Goal: Transaction & Acquisition: Purchase product/service

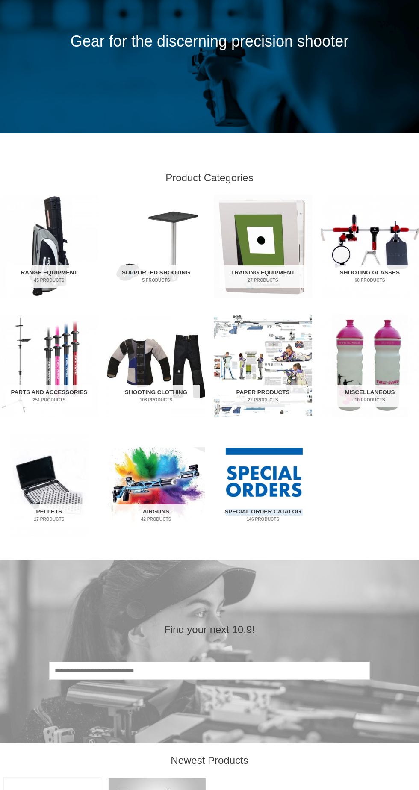
scroll to position [92, 0]
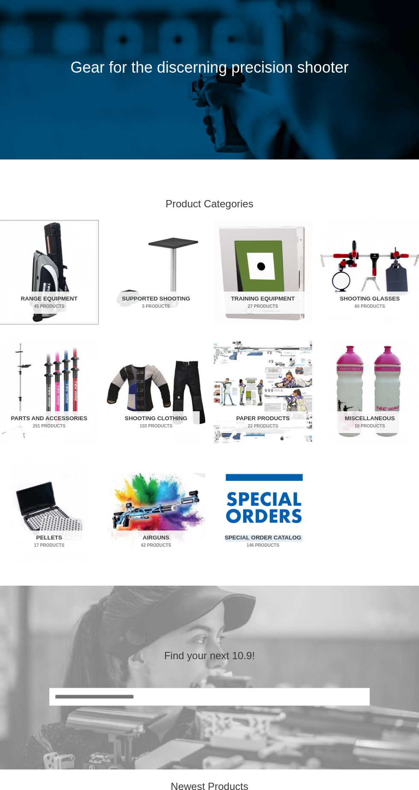
click at [51, 266] on img "Visit product category Range Equipment" at bounding box center [49, 272] width 98 height 103
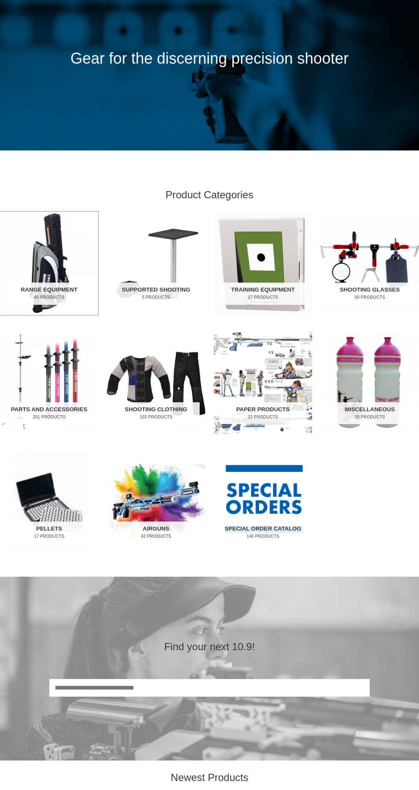
scroll to position [146, 0]
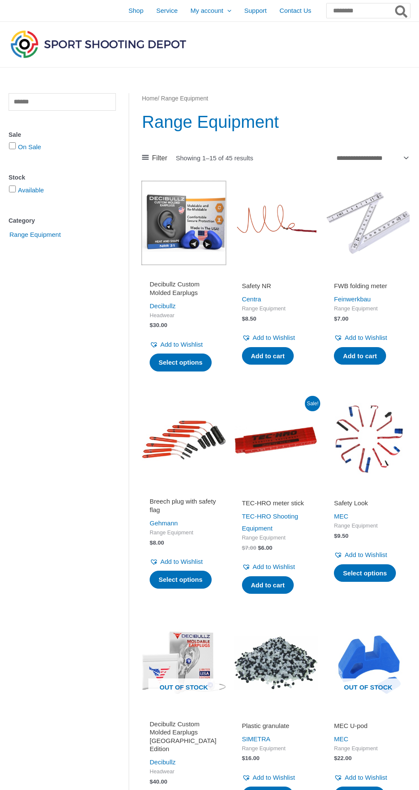
click at [174, 218] on img at bounding box center [184, 223] width 84 height 84
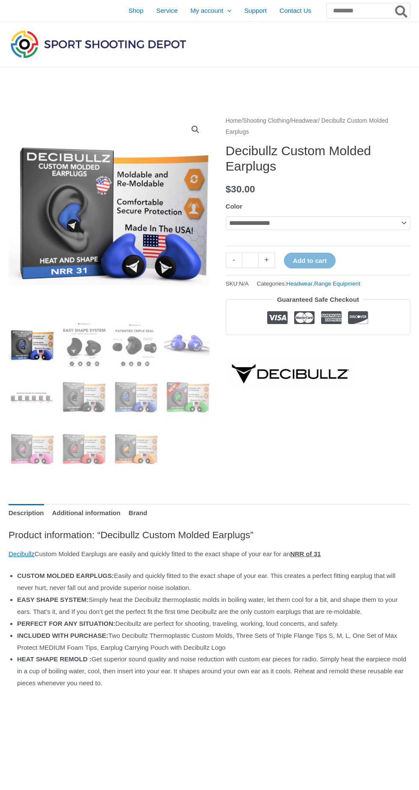
click at [289, 204] on th "Color" at bounding box center [318, 206] width 185 height 13
click at [277, 224] on select "**********" at bounding box center [318, 223] width 185 height 14
select select "****"
click at [226, 216] on select "**********" at bounding box center [318, 223] width 185 height 14
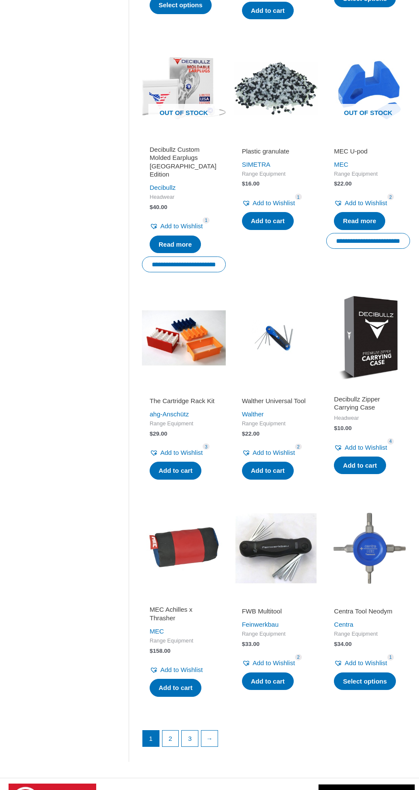
scroll to position [790, 0]
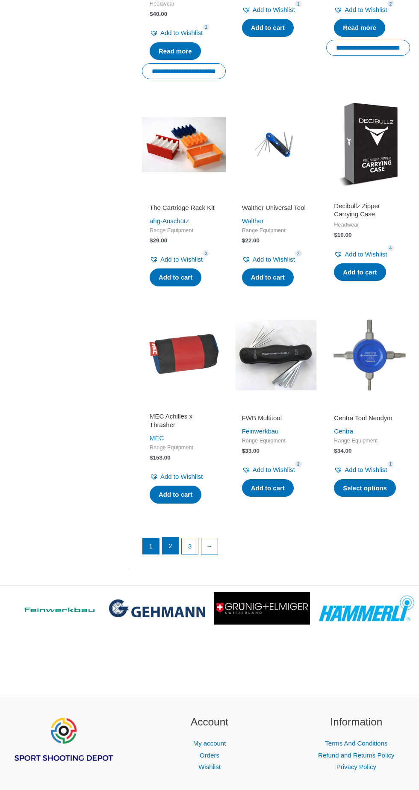
click at [170, 537] on link "2" at bounding box center [170, 545] width 16 height 17
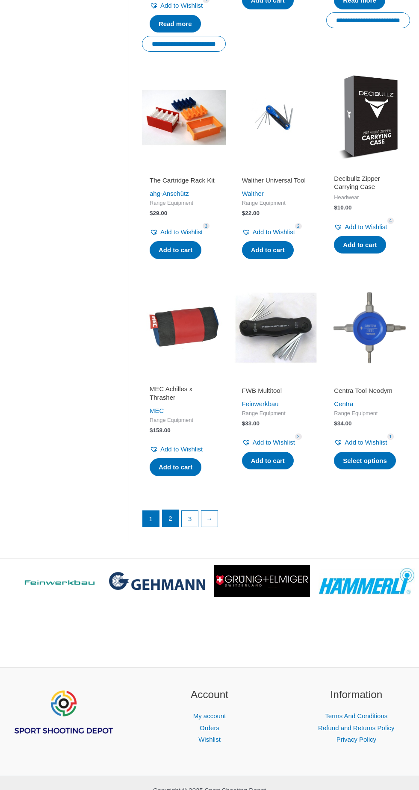
scroll to position [840, 0]
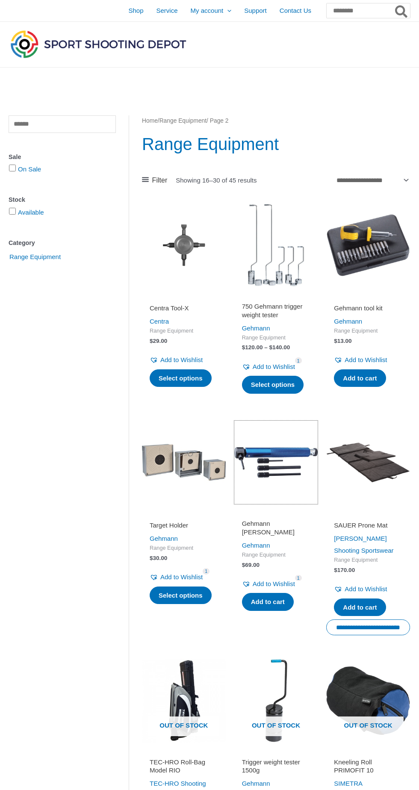
click at [286, 468] on img at bounding box center [276, 463] width 84 height 84
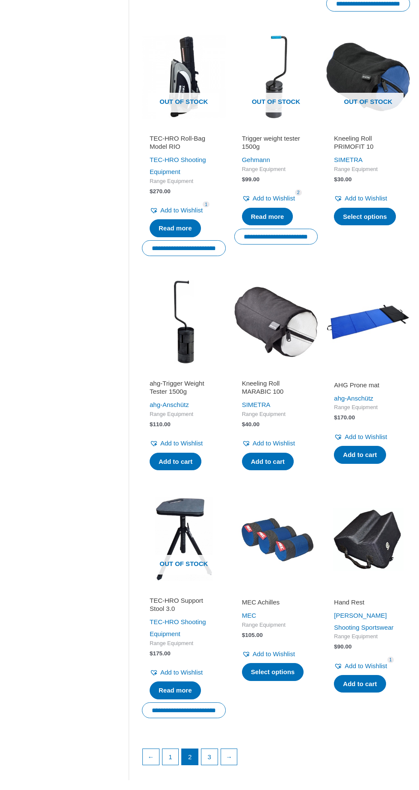
scroll to position [623, 0]
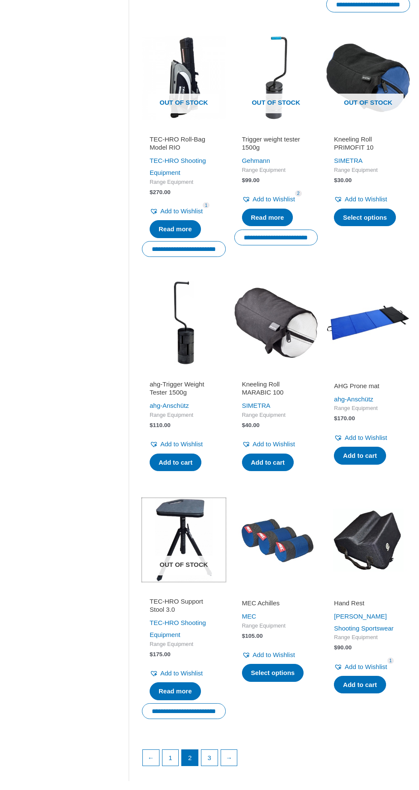
click at [168, 530] on img at bounding box center [184, 540] width 84 height 84
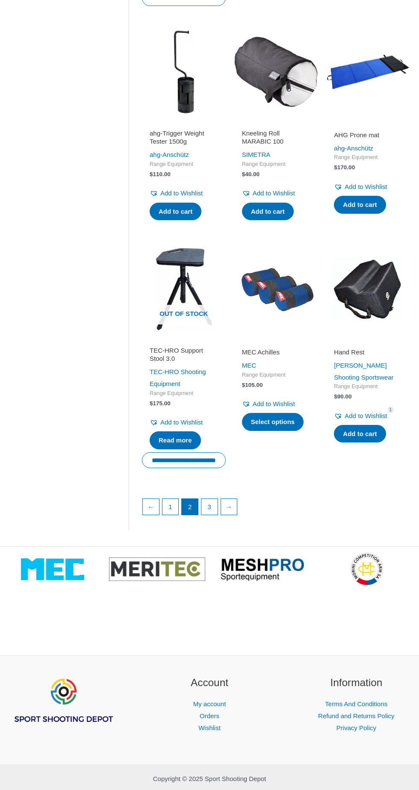
scroll to position [898, 0]
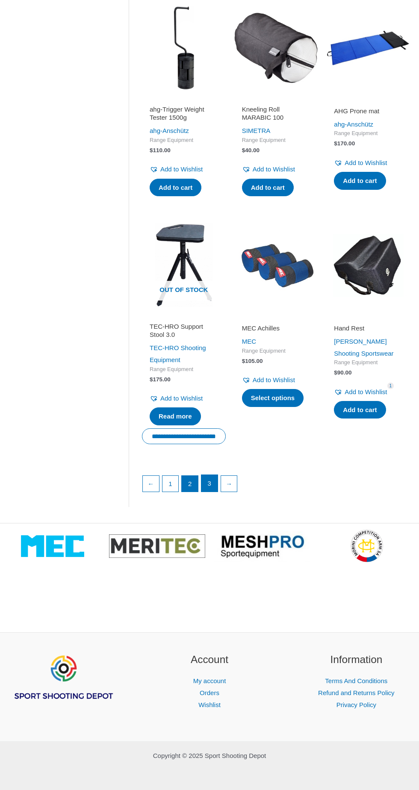
click at [209, 486] on link "3" at bounding box center [209, 483] width 16 height 17
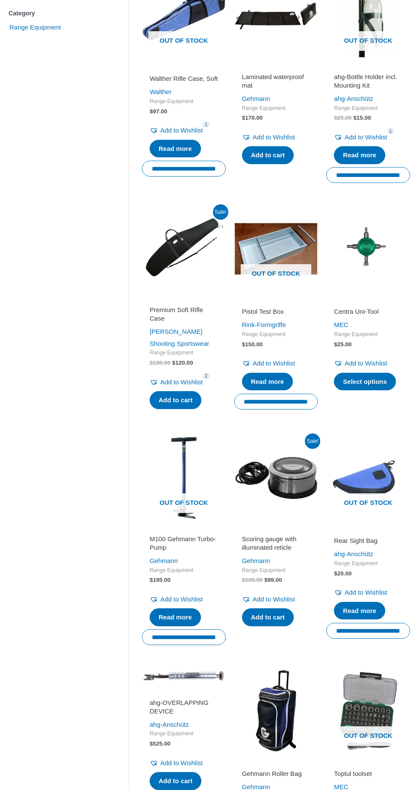
scroll to position [235, 0]
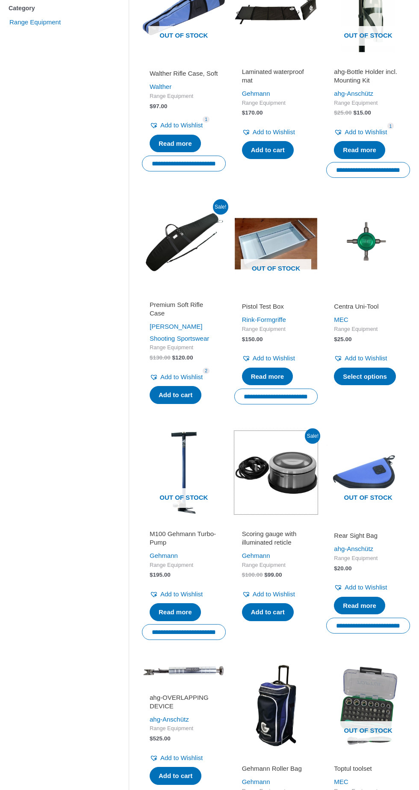
click at [275, 486] on img at bounding box center [276, 473] width 84 height 84
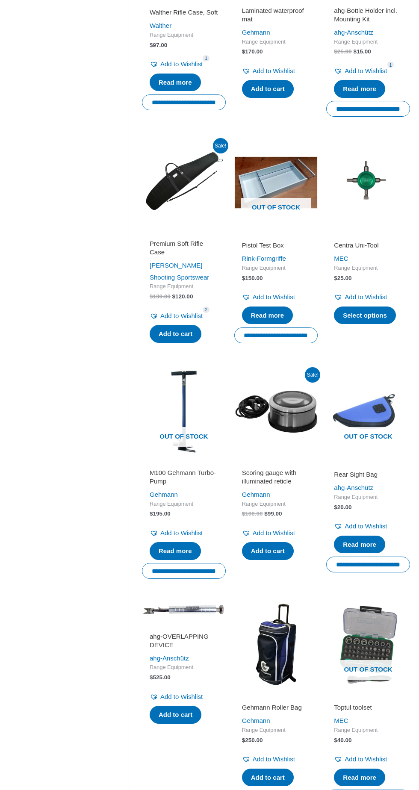
scroll to position [293, 0]
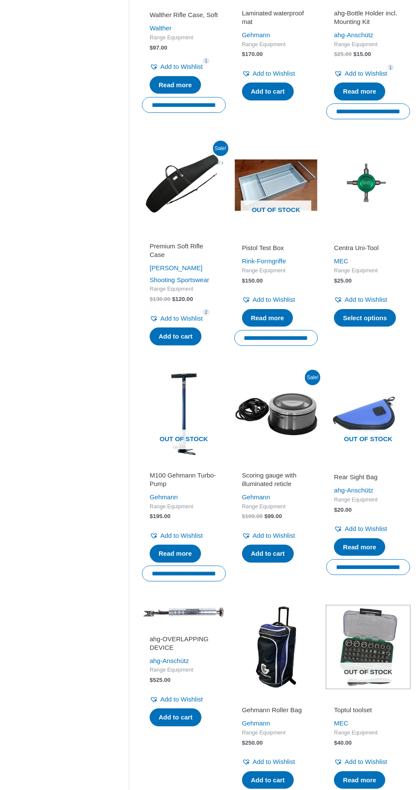
click at [365, 643] on img at bounding box center [368, 647] width 84 height 84
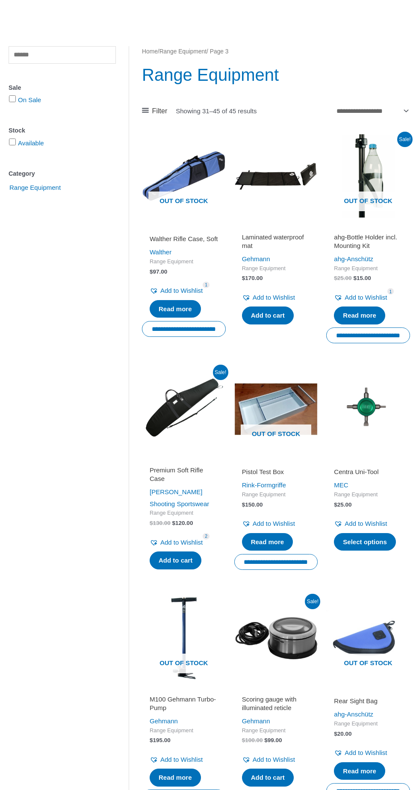
scroll to position [0, 0]
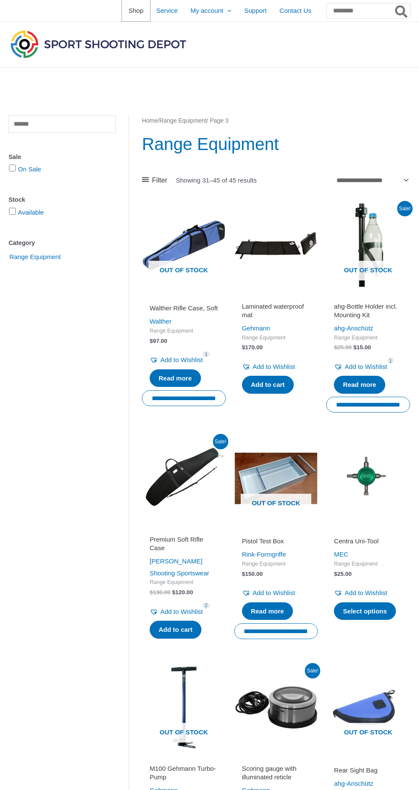
click at [128, 18] on span "Shop" at bounding box center [135, 10] width 15 height 21
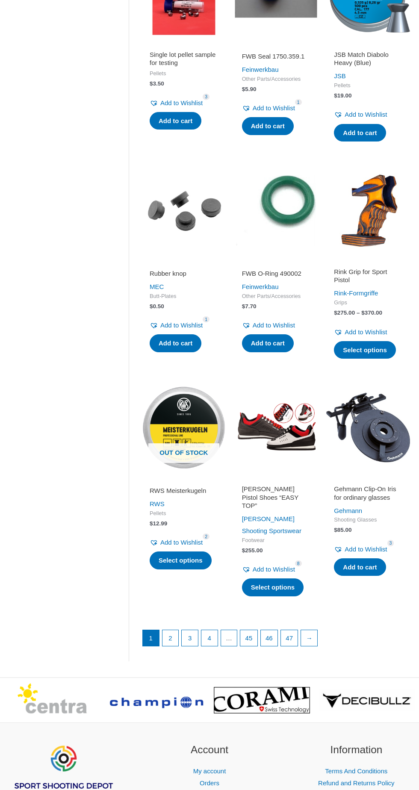
scroll to position [686, 0]
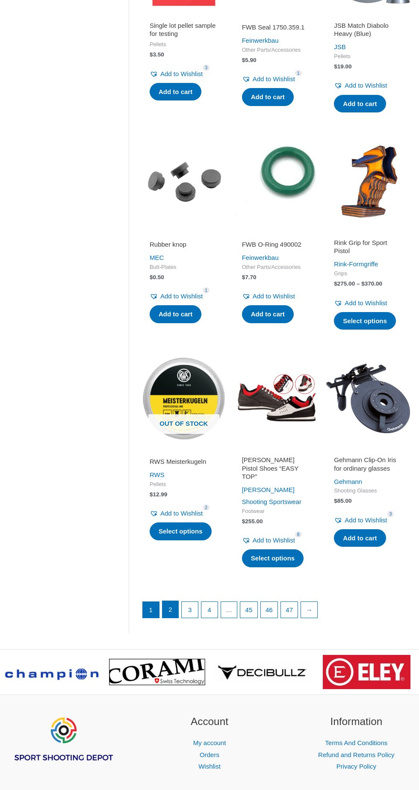
click at [170, 604] on link "2" at bounding box center [170, 609] width 16 height 17
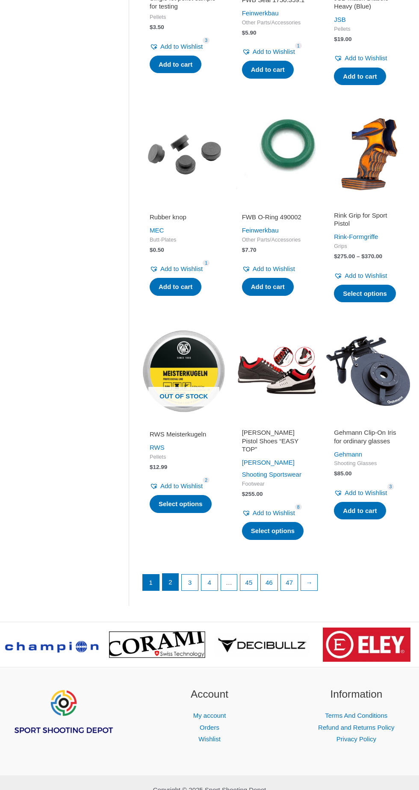
scroll to position [736, 0]
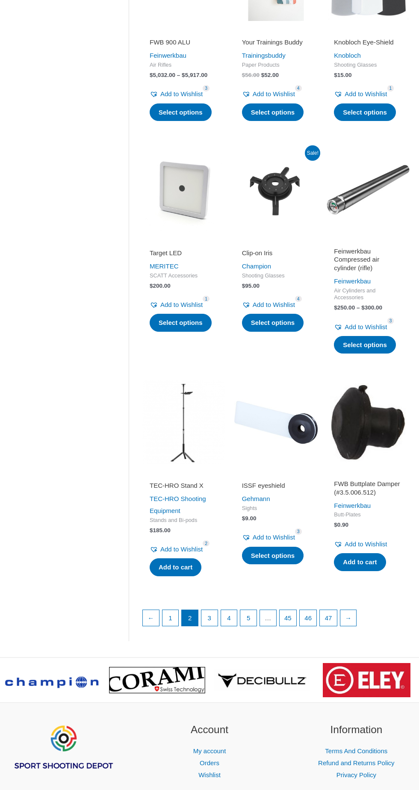
scroll to position [677, 0]
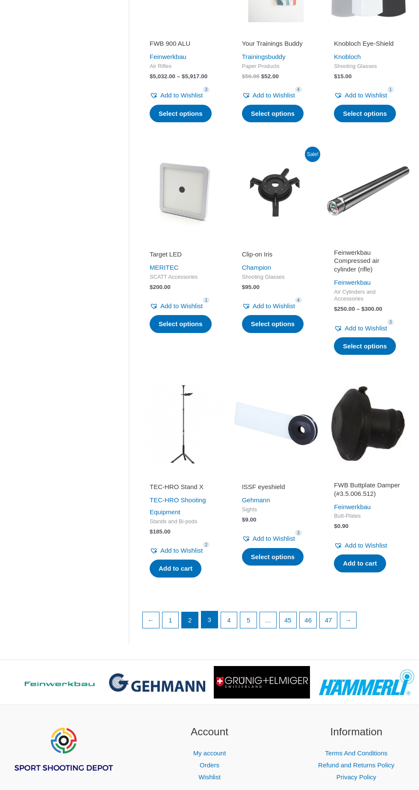
click at [208, 618] on link "3" at bounding box center [209, 619] width 16 height 17
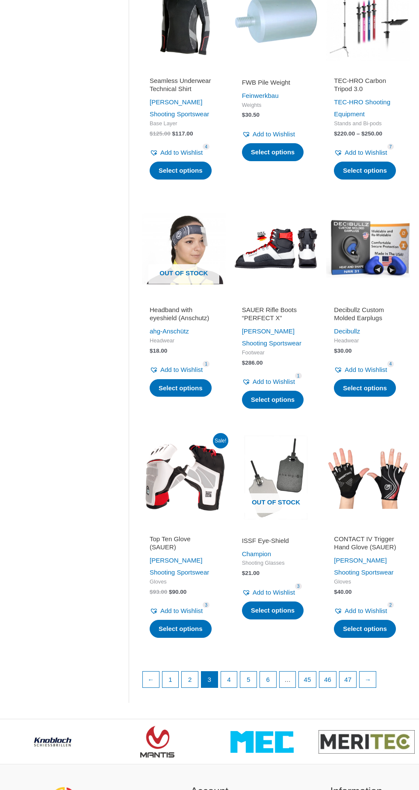
scroll to position [737, 0]
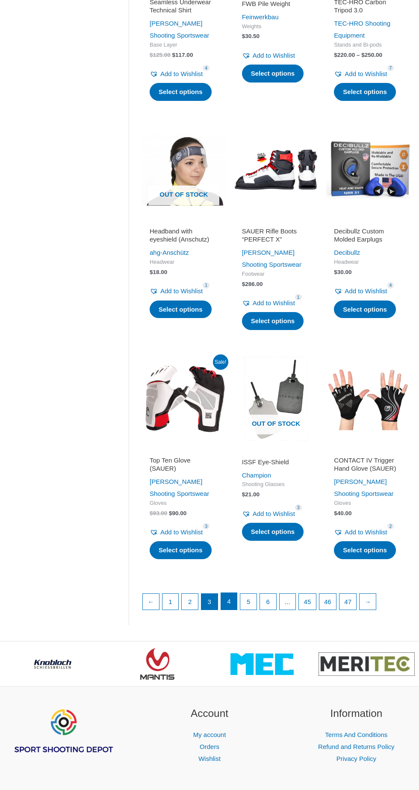
click at [227, 603] on link "4" at bounding box center [229, 601] width 16 height 17
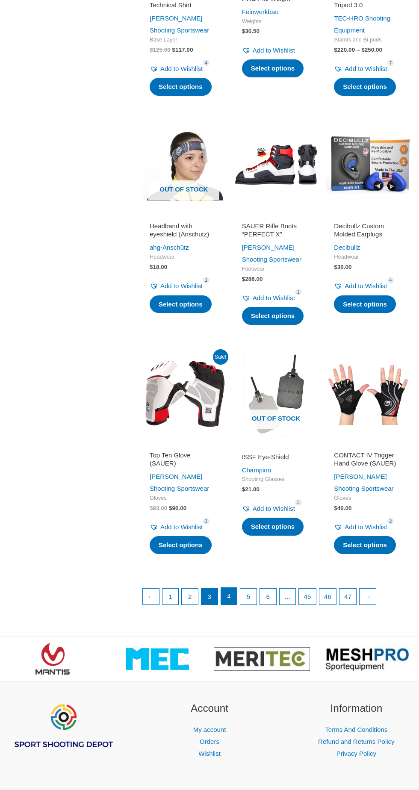
scroll to position [756, 0]
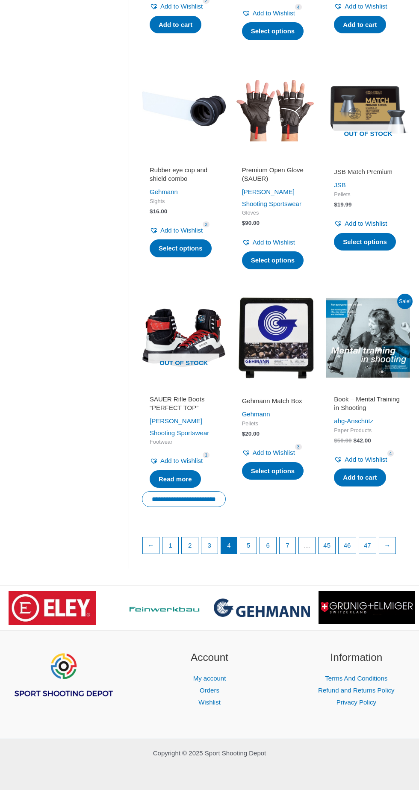
scroll to position [1735, 0]
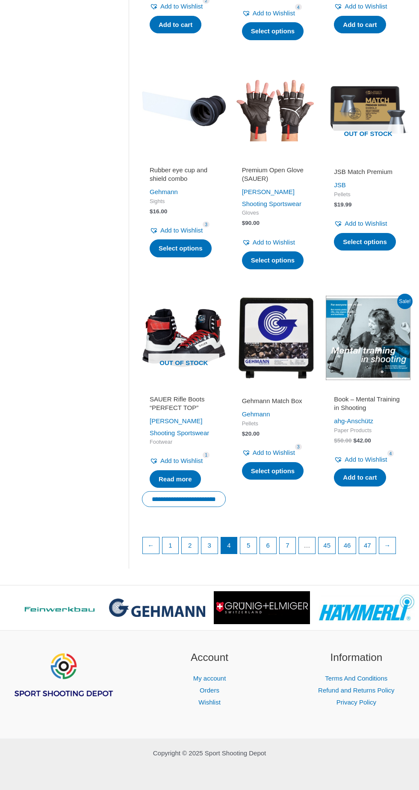
click at [385, 380] on img at bounding box center [368, 338] width 84 height 84
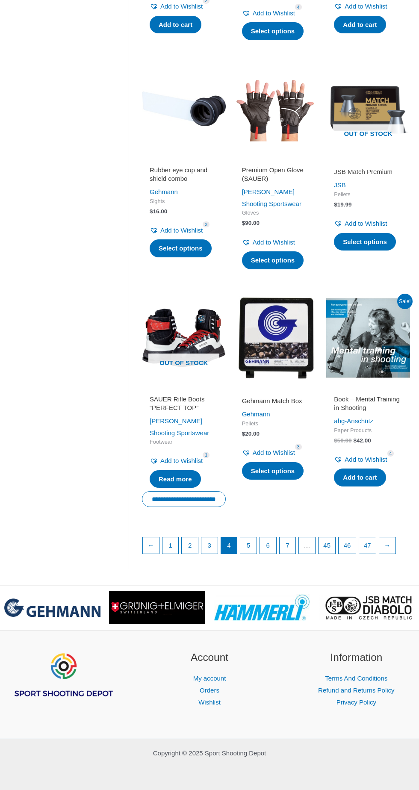
scroll to position [1866, 0]
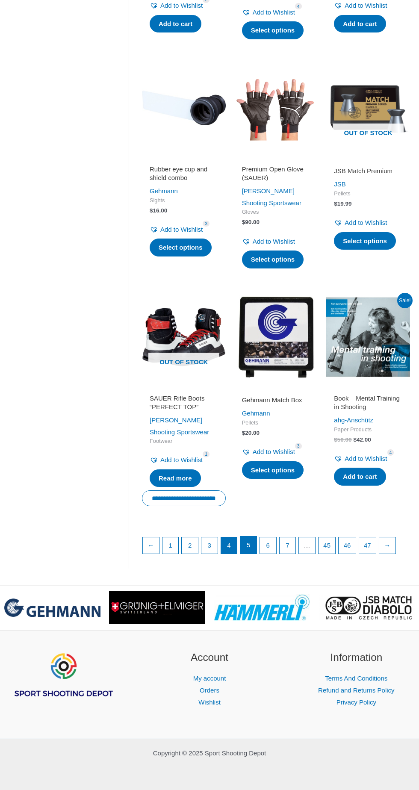
click at [243, 554] on link "5" at bounding box center [248, 544] width 16 height 17
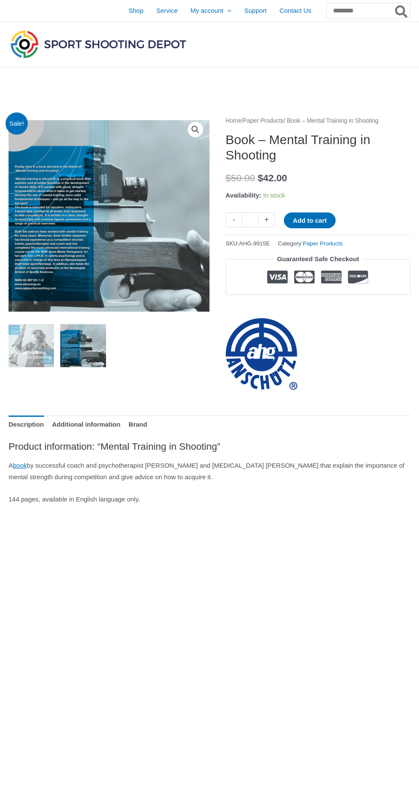
click at [47, 245] on img at bounding box center [109, 215] width 201 height 201
click at [43, 269] on img at bounding box center [109, 215] width 201 height 201
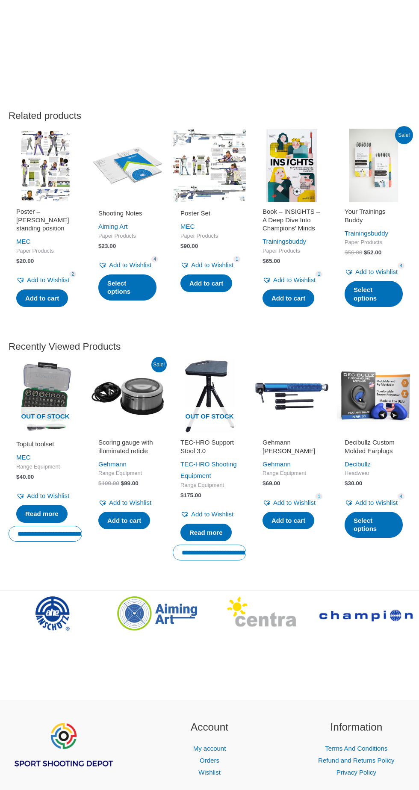
scroll to position [728, 0]
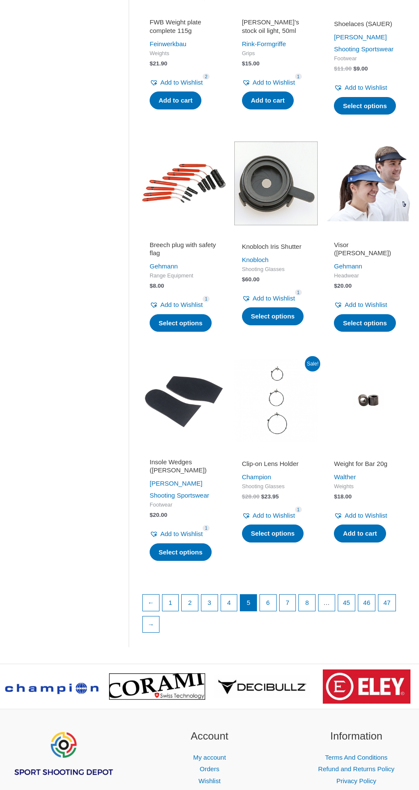
scroll to position [702, 0]
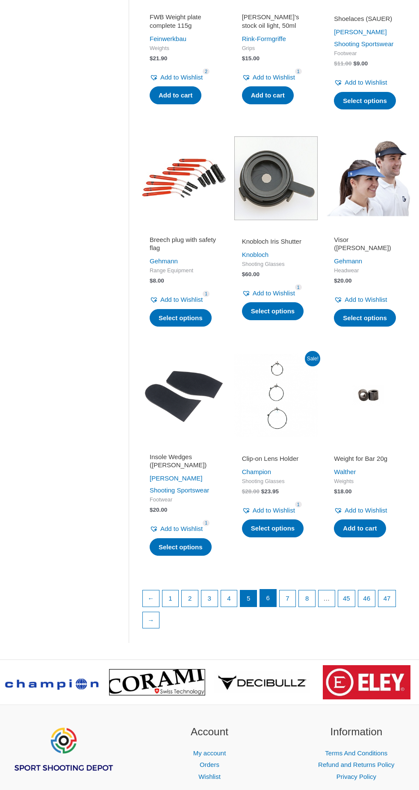
click at [265, 590] on link "6" at bounding box center [268, 597] width 16 height 17
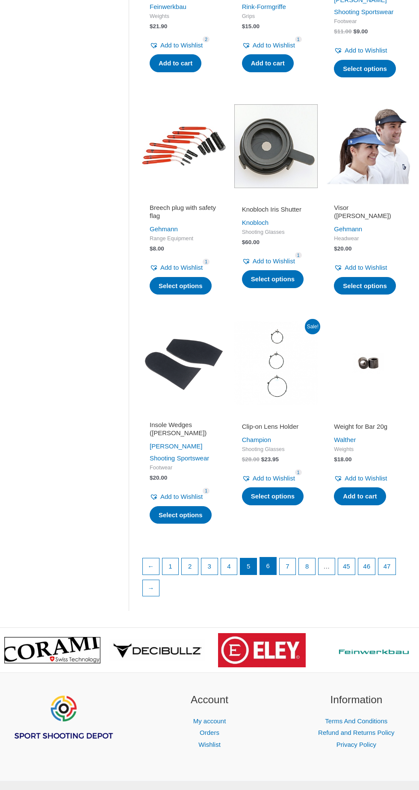
scroll to position [757, 0]
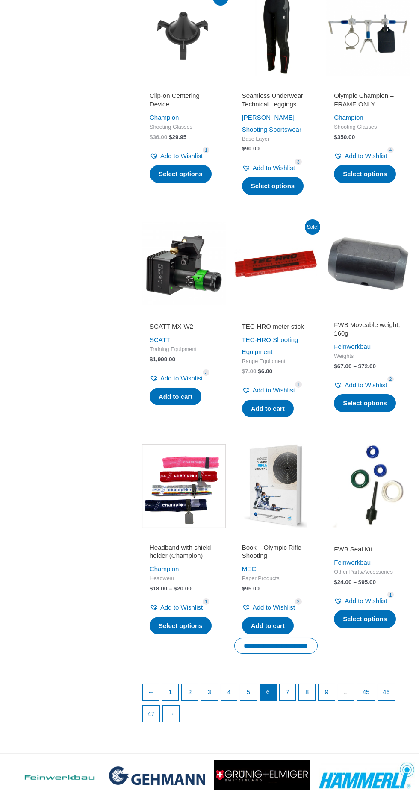
scroll to position [657, 0]
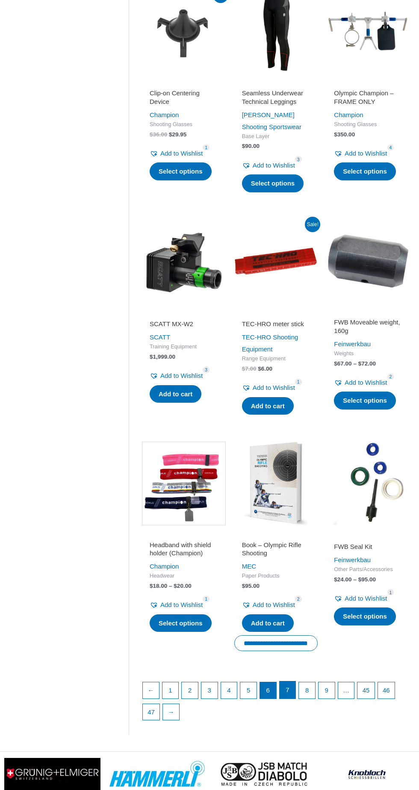
click at [280, 695] on link "7" at bounding box center [288, 689] width 16 height 17
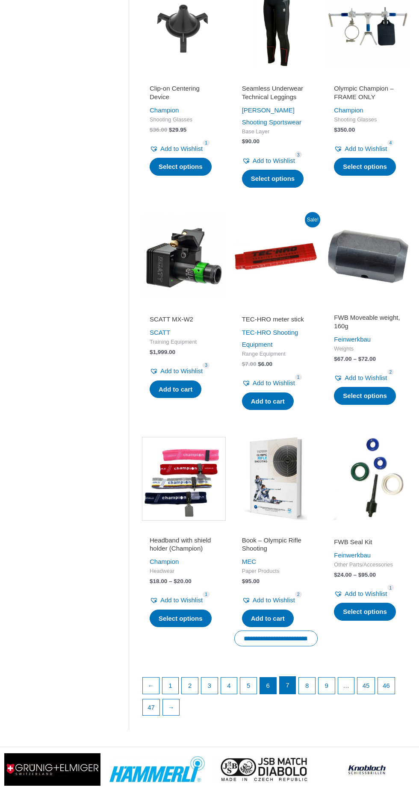
scroll to position [711, 0]
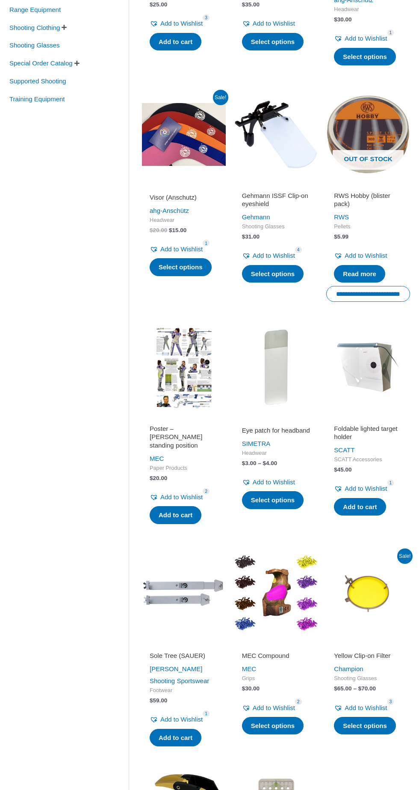
scroll to position [315, 0]
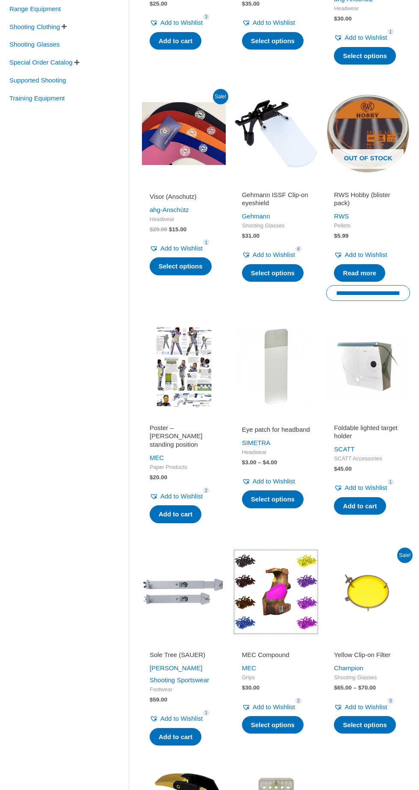
click at [267, 610] on img at bounding box center [276, 592] width 84 height 84
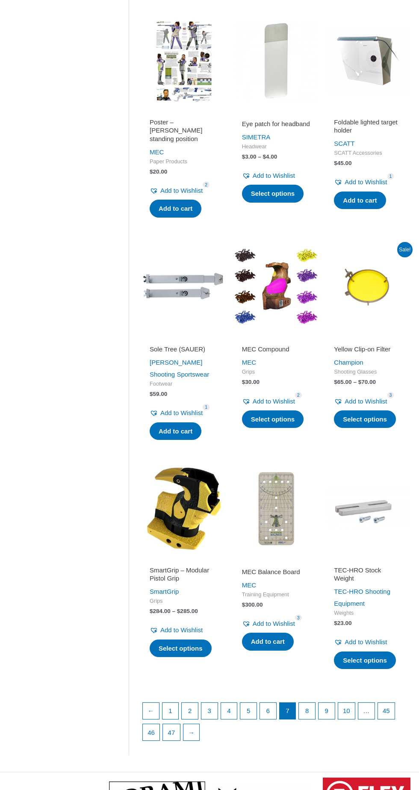
scroll to position [625, 0]
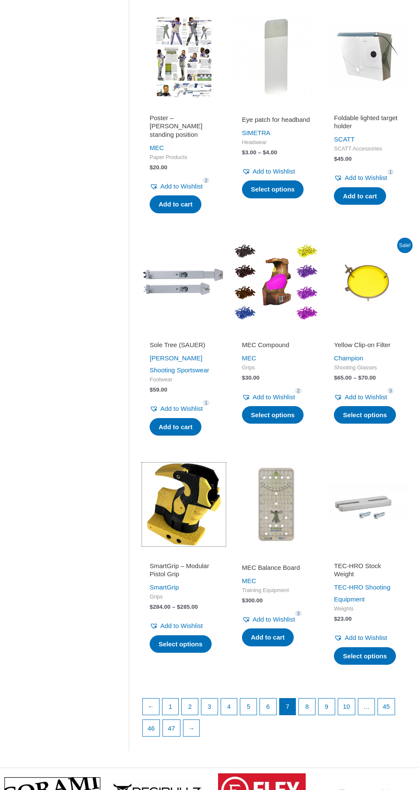
click at [180, 510] on img at bounding box center [184, 504] width 84 height 84
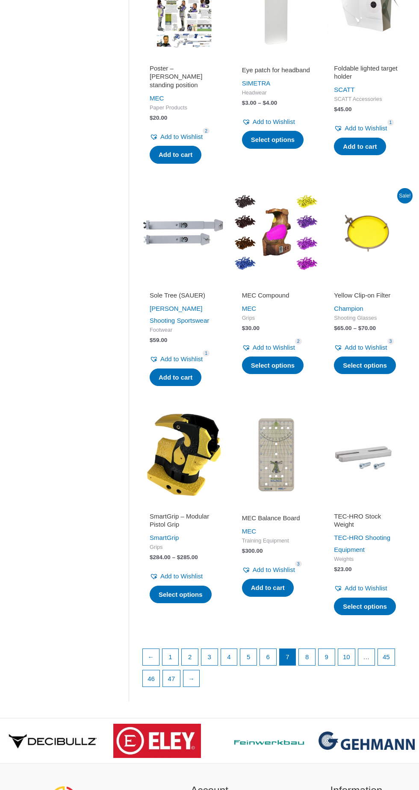
scroll to position [679, 0]
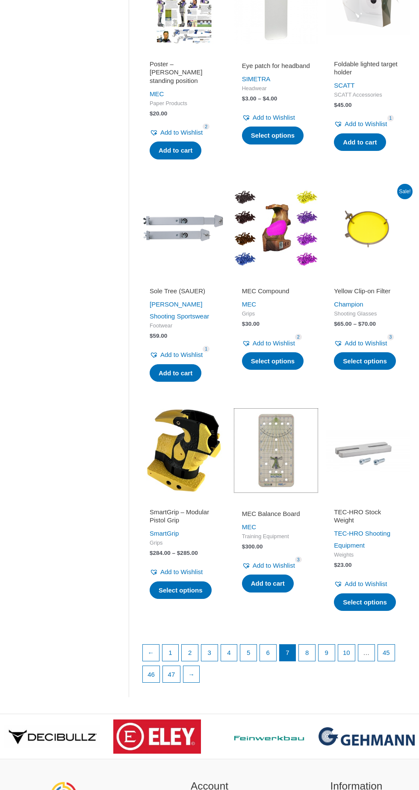
click at [279, 477] on img at bounding box center [276, 451] width 84 height 84
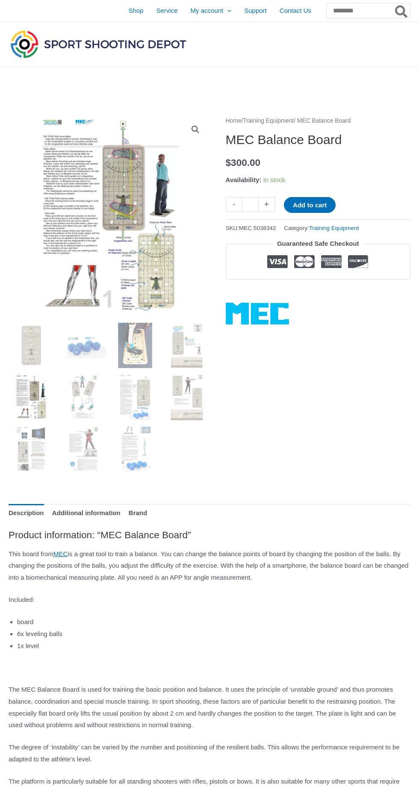
click at [57, 251] on img at bounding box center [109, 215] width 201 height 201
click at [92, 232] on img at bounding box center [109, 215] width 201 height 201
